Goal: Task Accomplishment & Management: Use online tool/utility

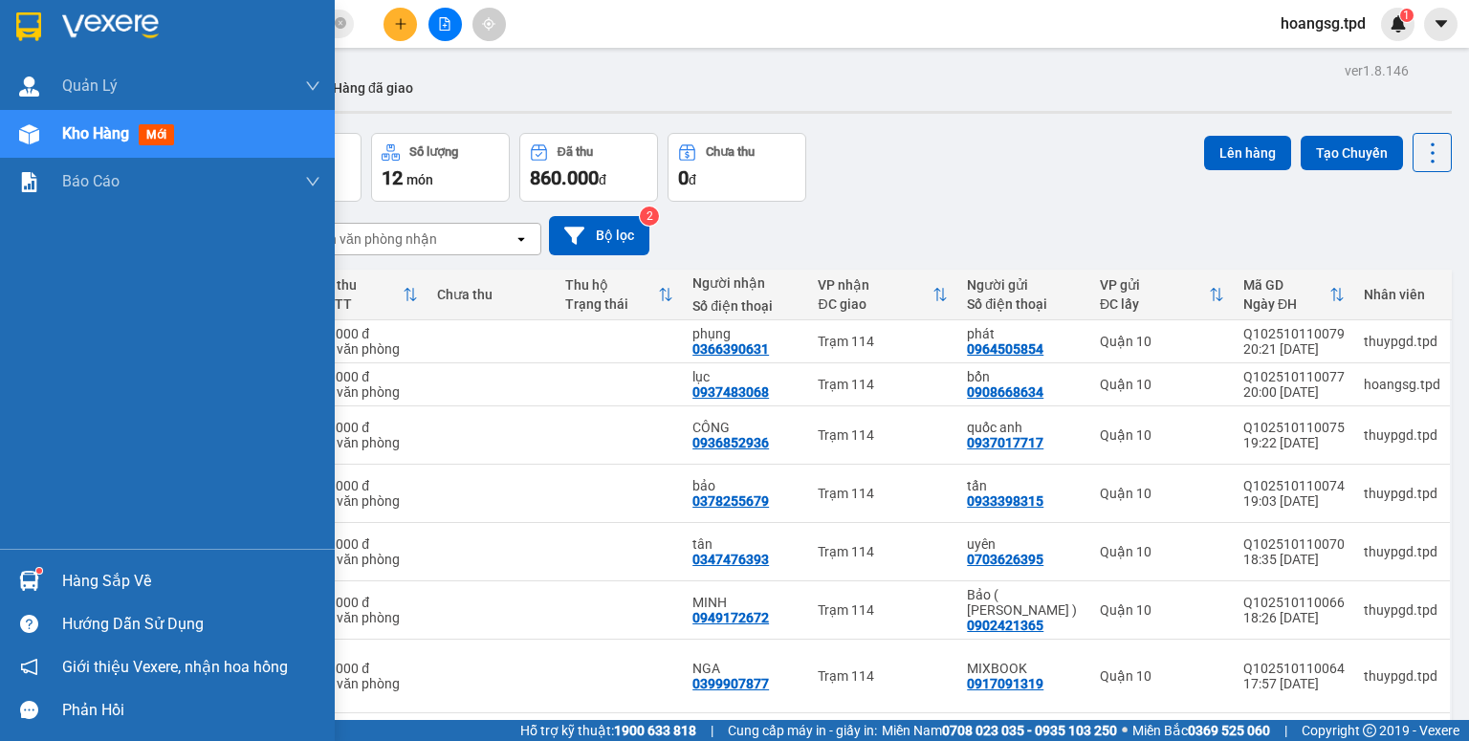
scroll to position [298, 0]
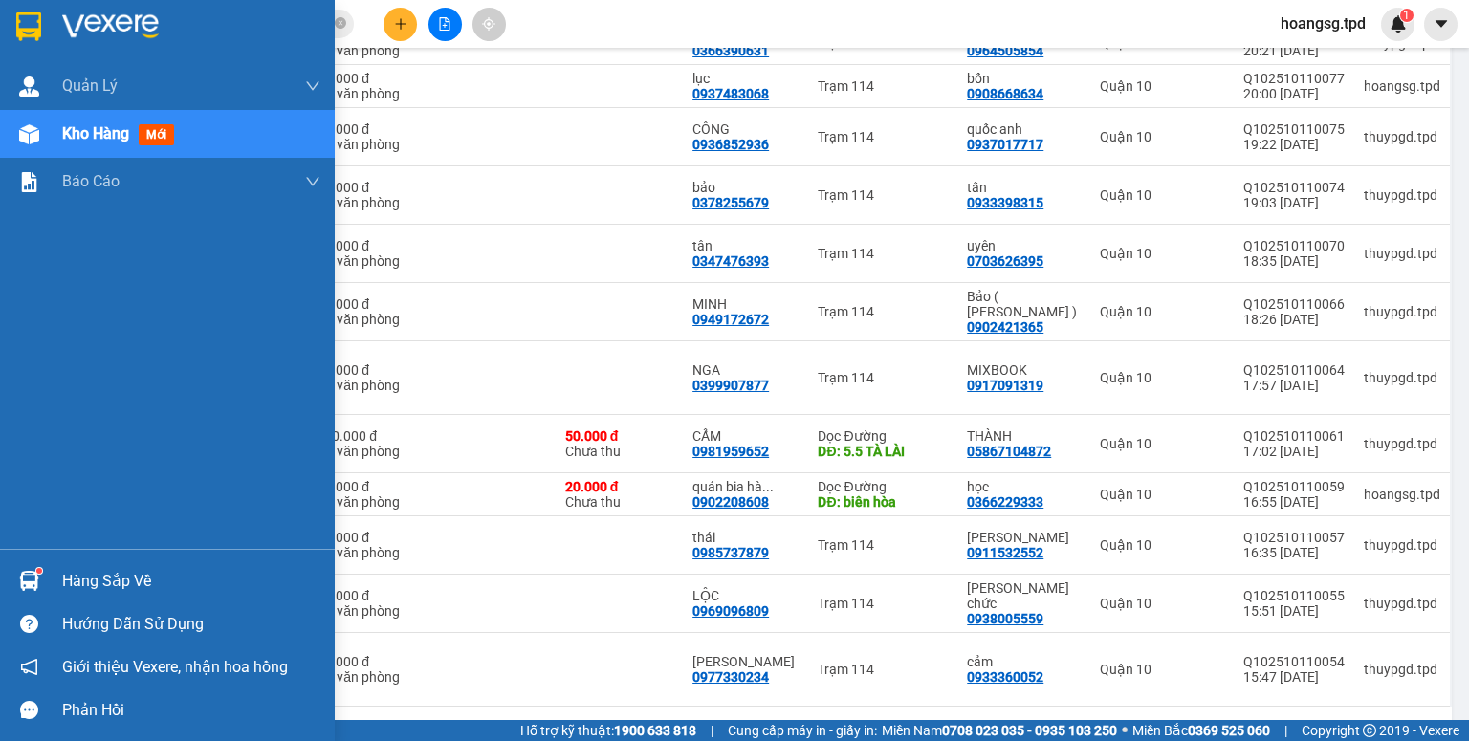
click at [73, 583] on div "Hàng sắp về" at bounding box center [191, 581] width 258 height 29
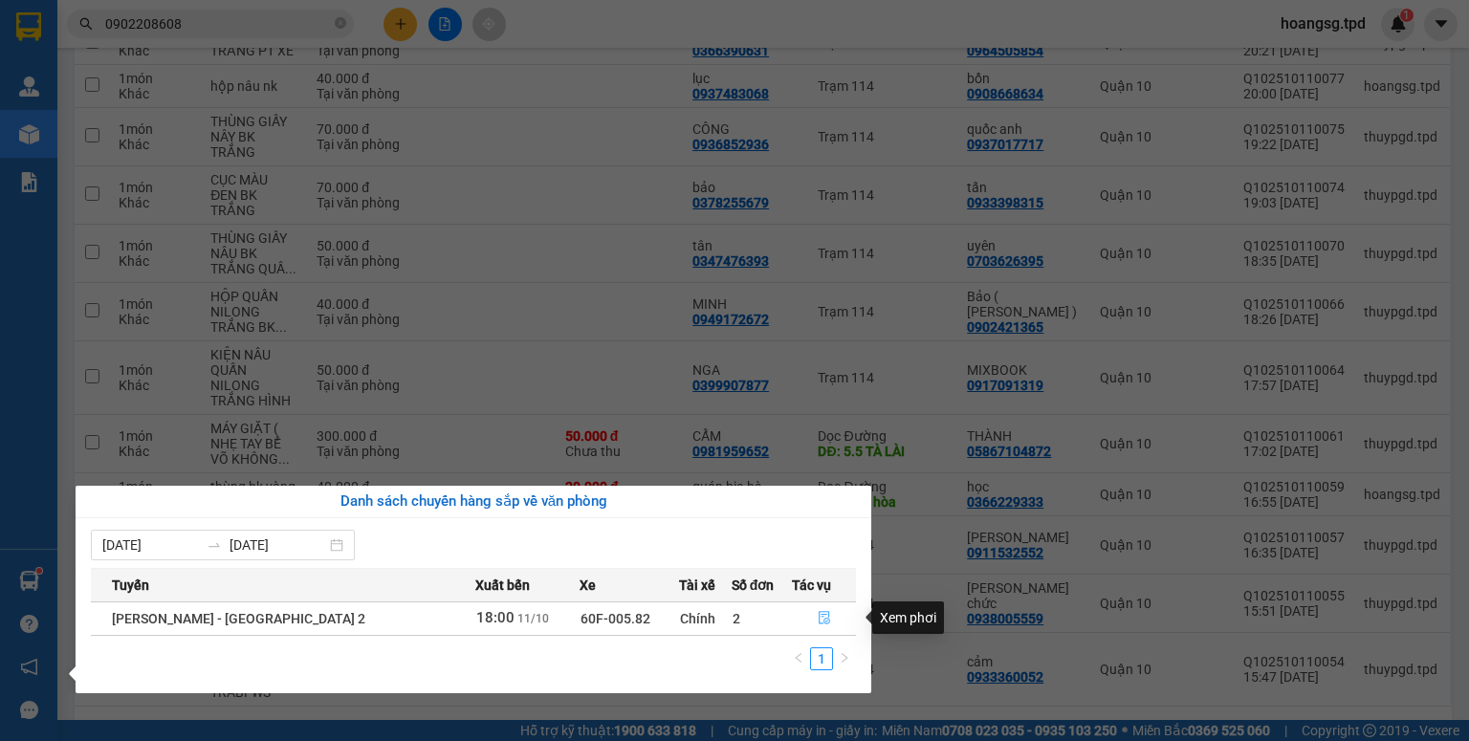
click at [806, 613] on button "button" at bounding box center [824, 619] width 62 height 31
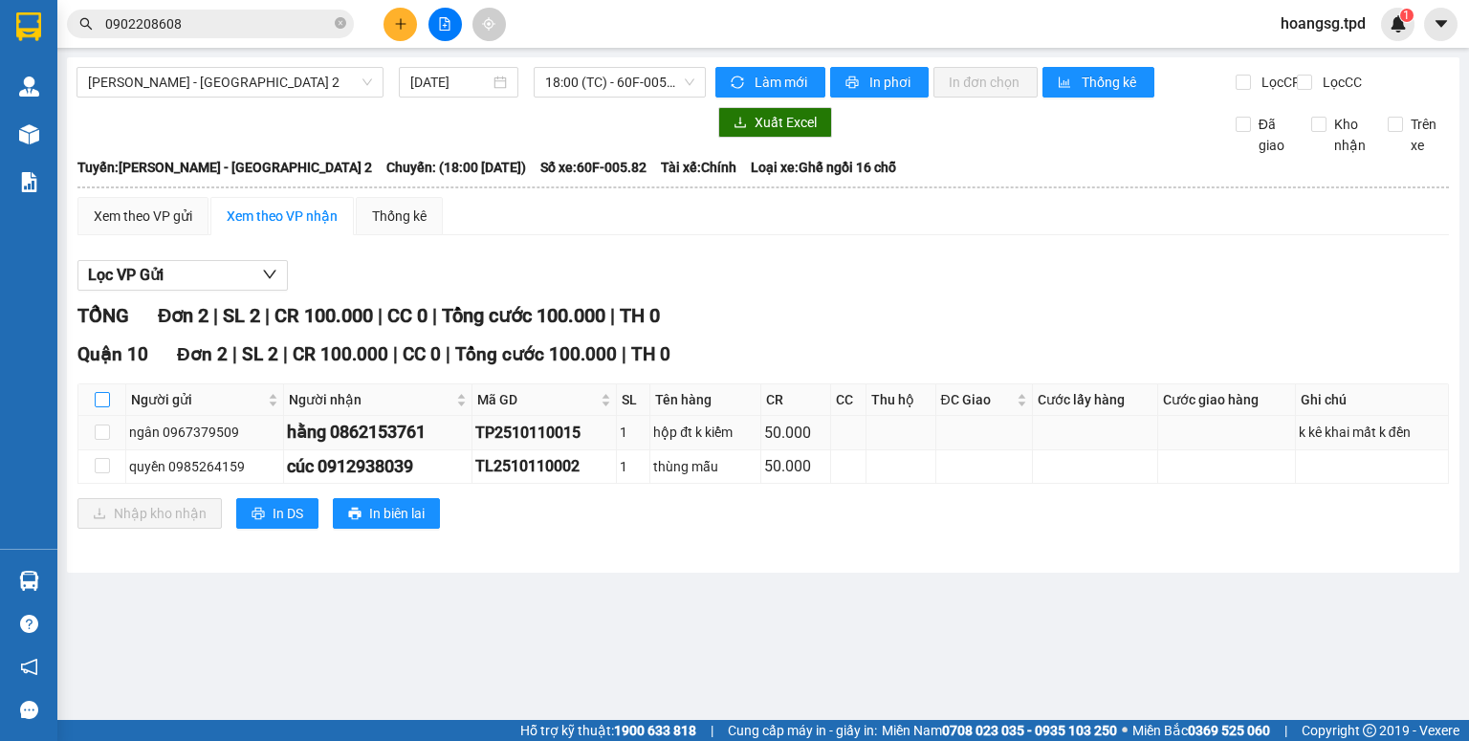
drag, startPoint x: 104, startPoint y: 413, endPoint x: 111, endPoint y: 459, distance: 46.4
click at [104, 407] on input "checkbox" at bounding box center [102, 399] width 15 height 15
checkbox input "true"
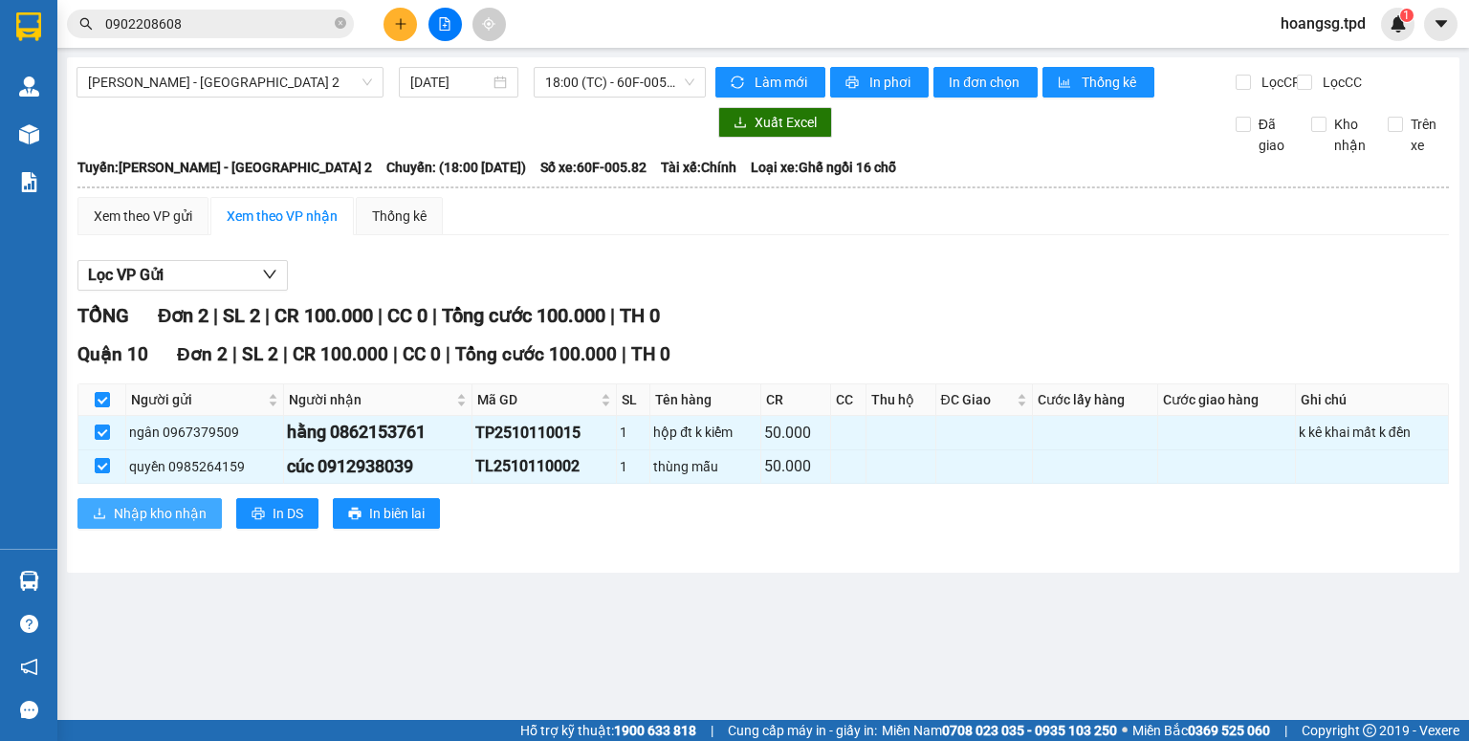
click at [122, 520] on span "Nhập kho nhận" at bounding box center [160, 513] width 93 height 21
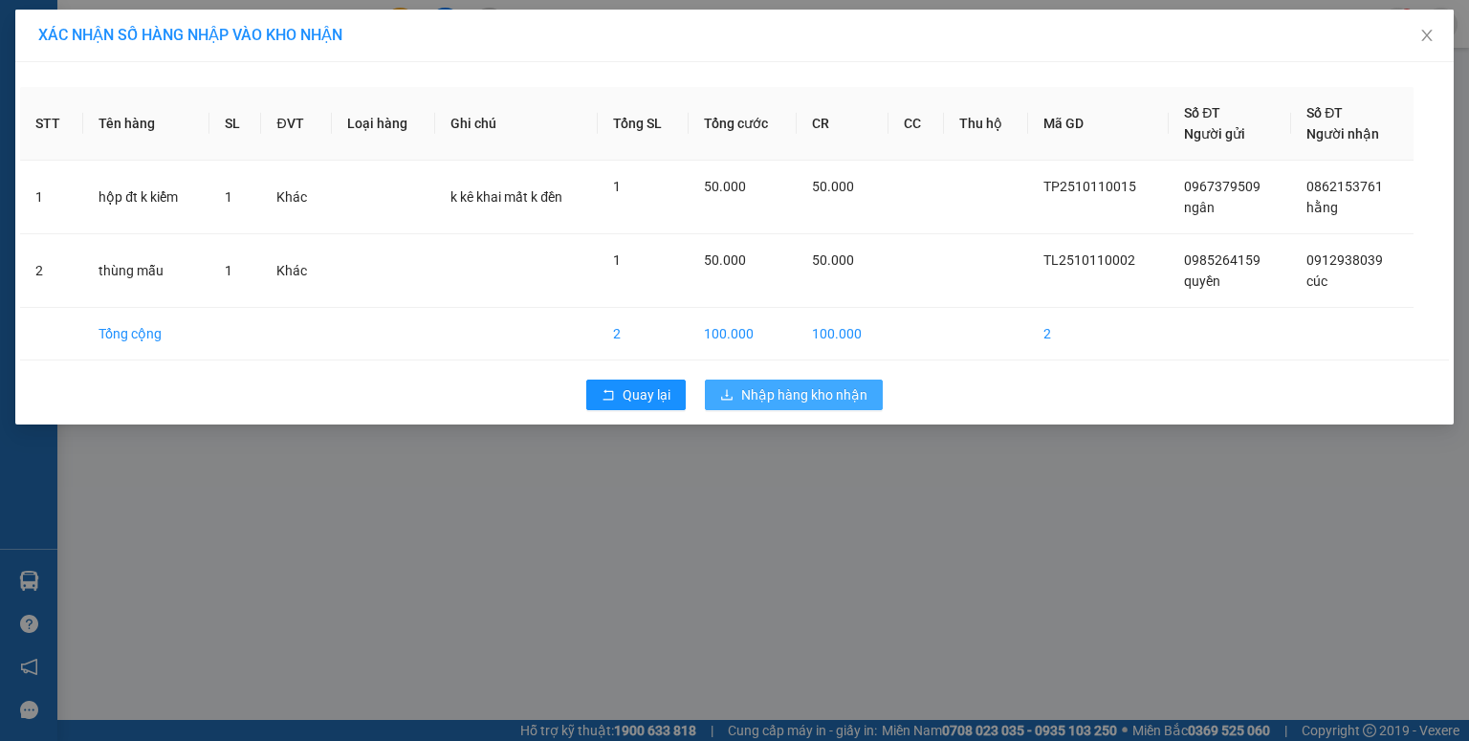
drag, startPoint x: 743, startPoint y: 389, endPoint x: 772, endPoint y: 378, distance: 30.9
click at [744, 389] on span "Nhập hàng kho nhận" at bounding box center [804, 395] width 126 height 21
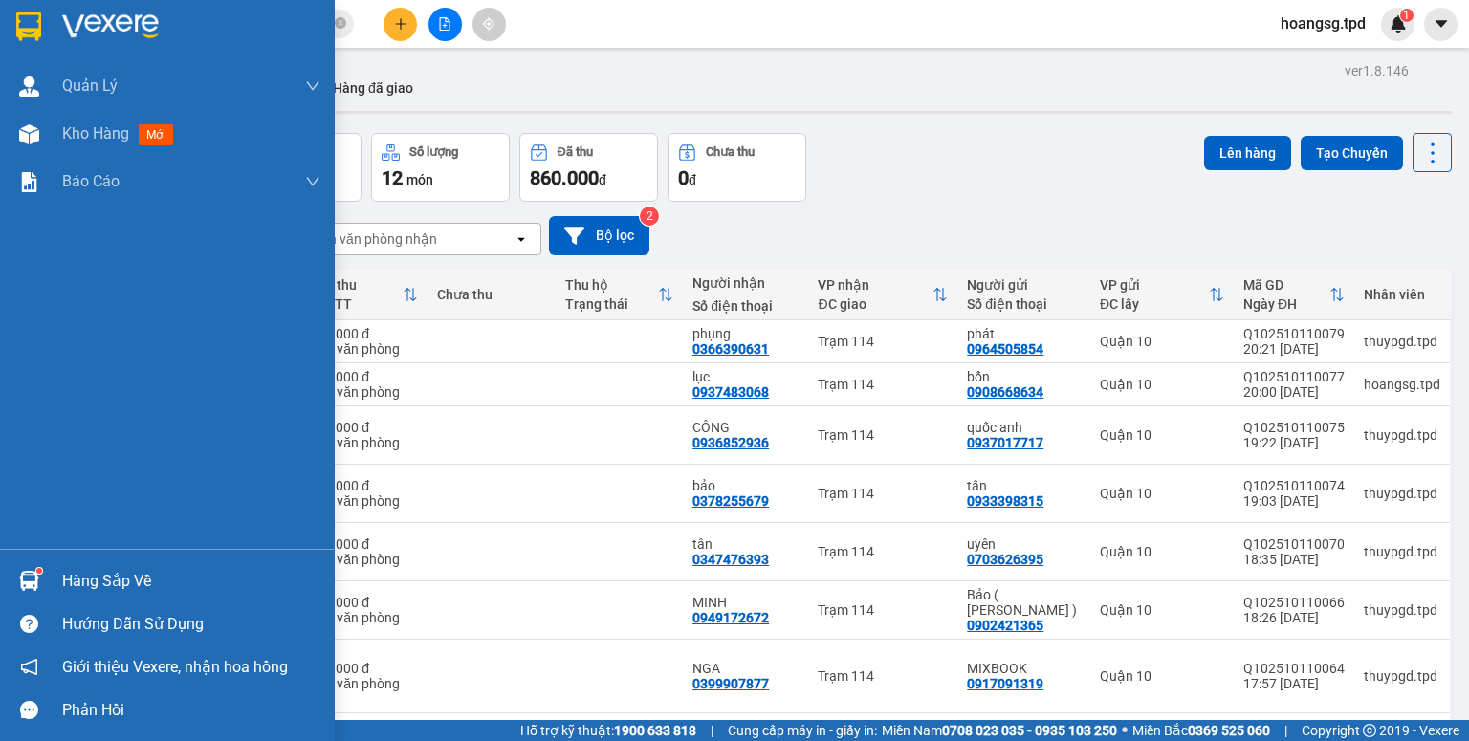
click at [81, 590] on div "Hàng sắp về" at bounding box center [191, 581] width 258 height 29
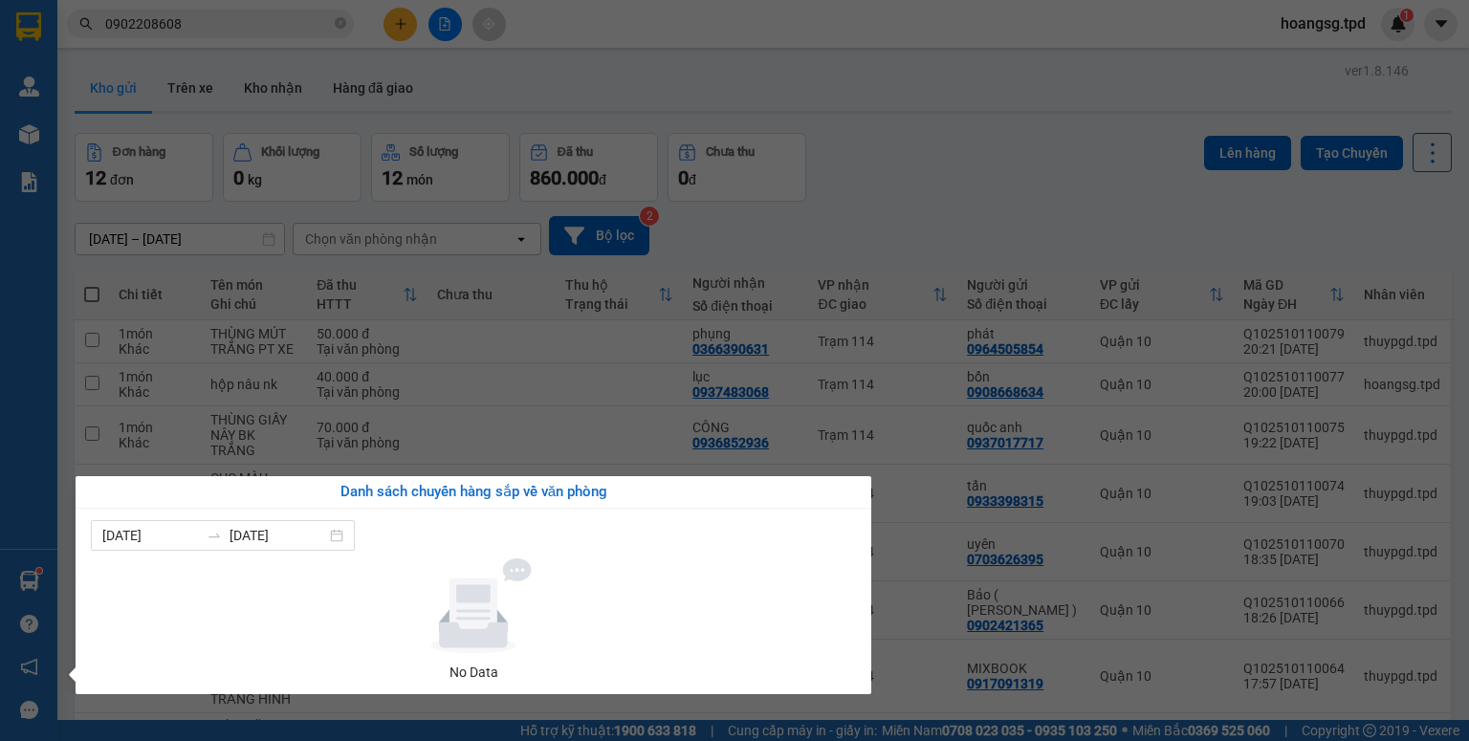
click at [679, 92] on section "Kết quả tìm kiếm ( 1 ) Bộ lọc Mã ĐH Trạng thái Món hàng Thu hộ Tổng cước Chưa c…" at bounding box center [734, 370] width 1469 height 741
